Goal: Information Seeking & Learning: Learn about a topic

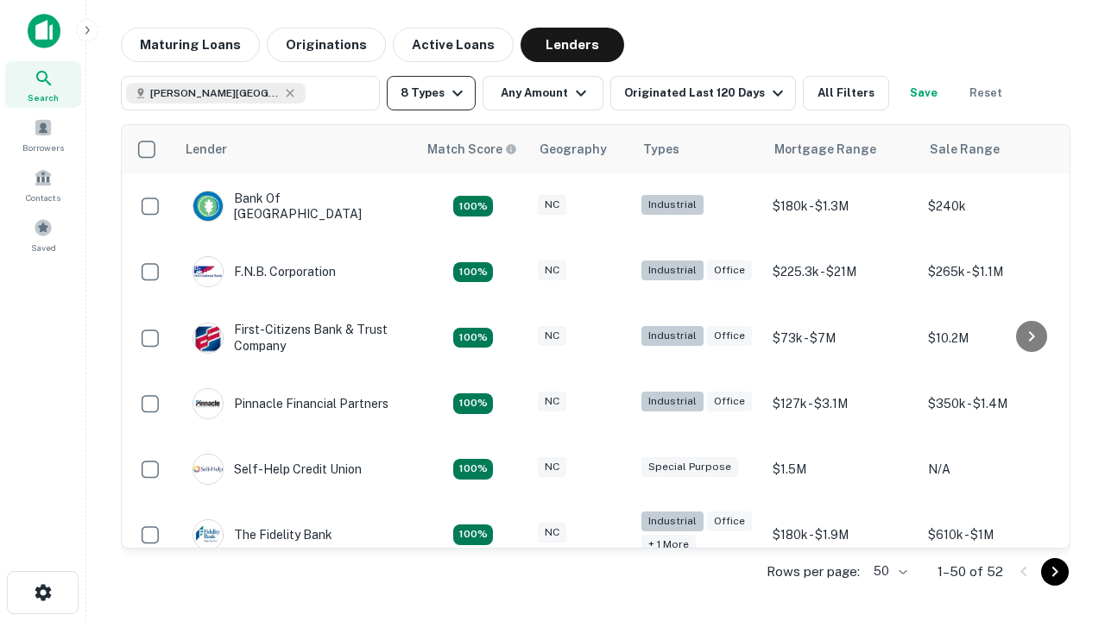
click at [431, 93] on button "8 Types" at bounding box center [431, 93] width 89 height 35
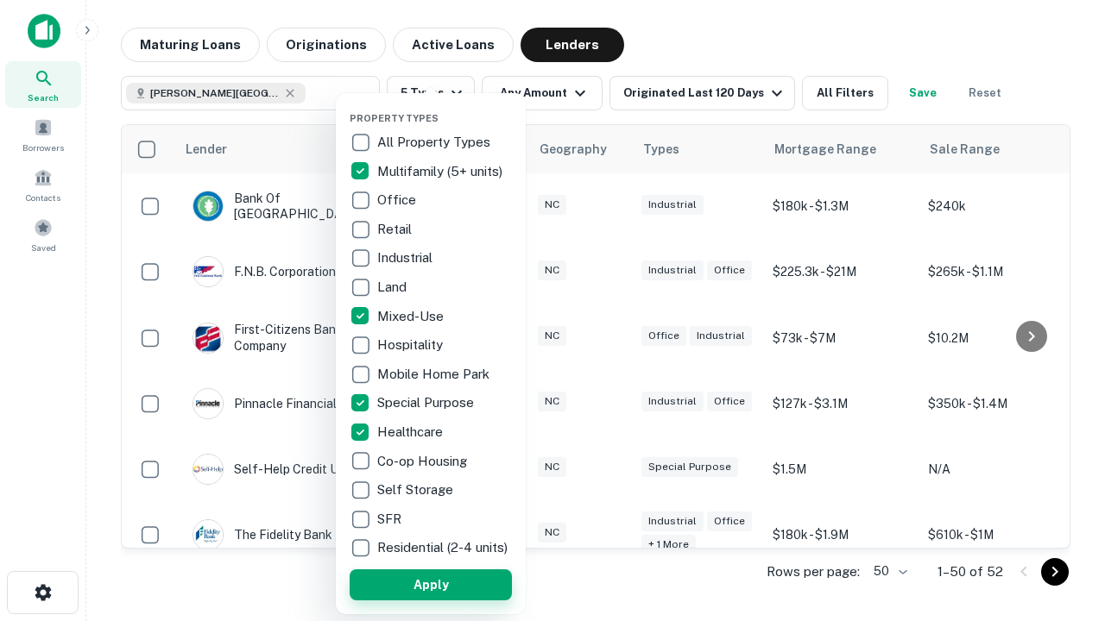
click at [431, 584] on button "Apply" at bounding box center [431, 585] width 162 height 31
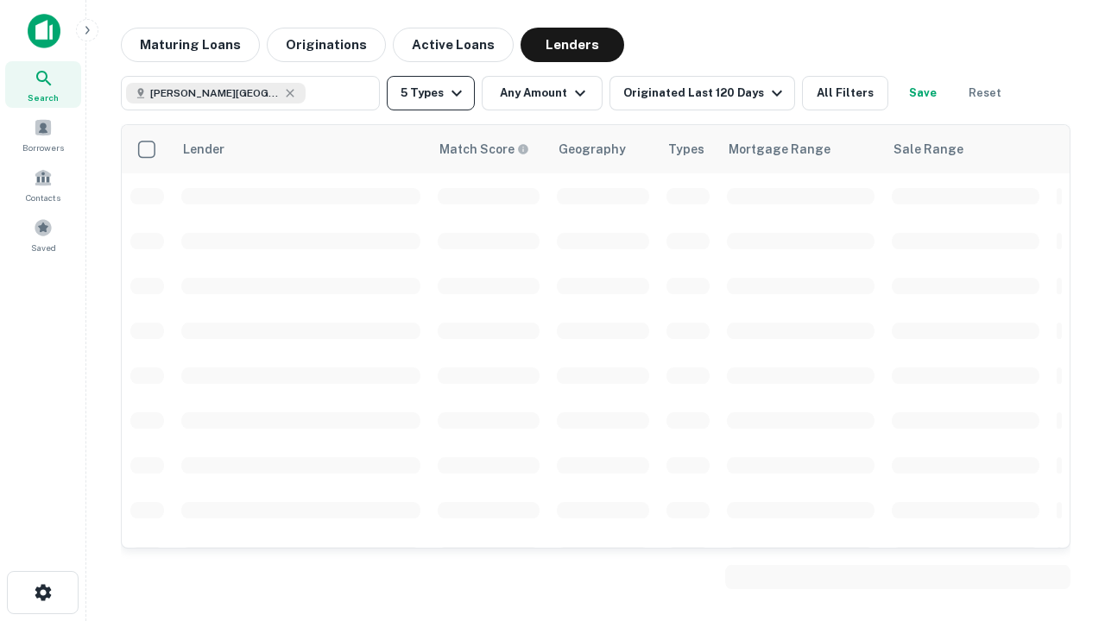
click at [431, 93] on button "5 Types" at bounding box center [431, 93] width 88 height 35
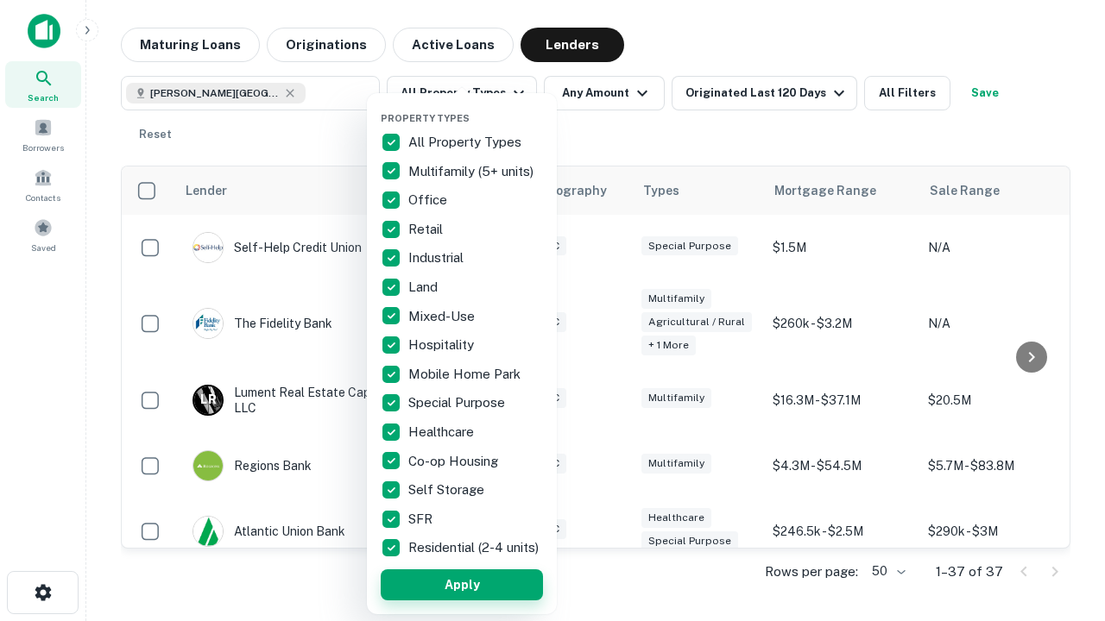
click at [462, 584] on button "Apply" at bounding box center [462, 585] width 162 height 31
